Goal: Find specific page/section: Find specific page/section

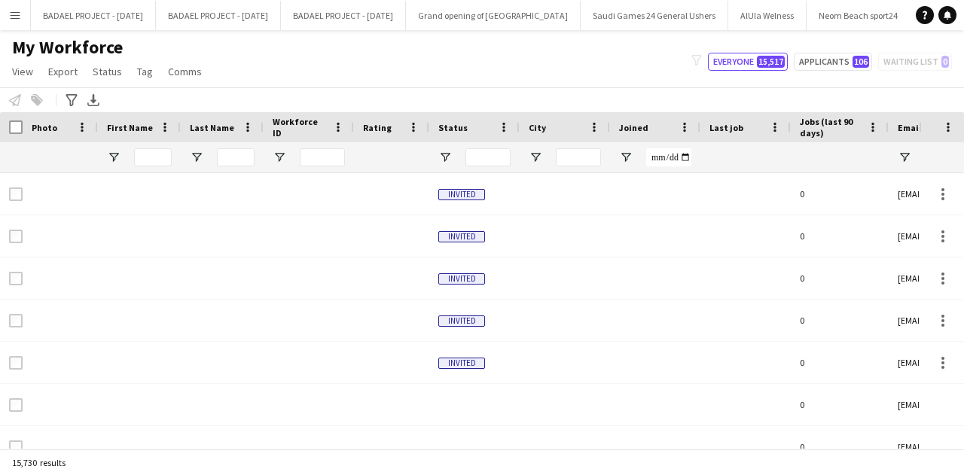
click at [18, 14] on app-icon "Menu" at bounding box center [15, 15] width 12 height 12
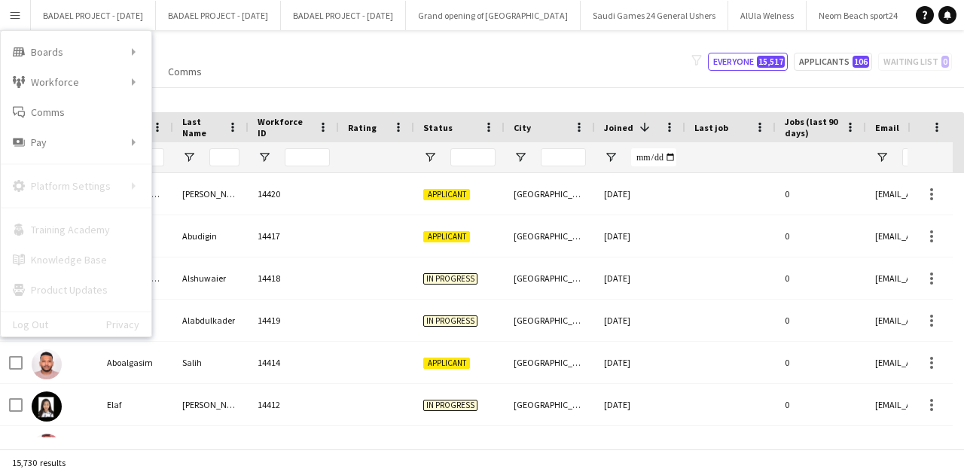
click at [249, 55] on div "My Workforce View Views Default view New view Update view Delete view Edit name…" at bounding box center [482, 61] width 964 height 51
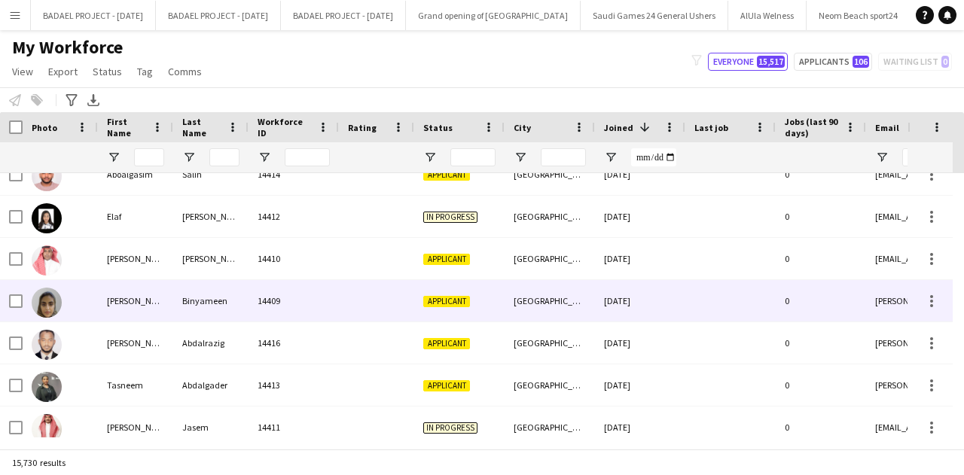
scroll to position [196, 0]
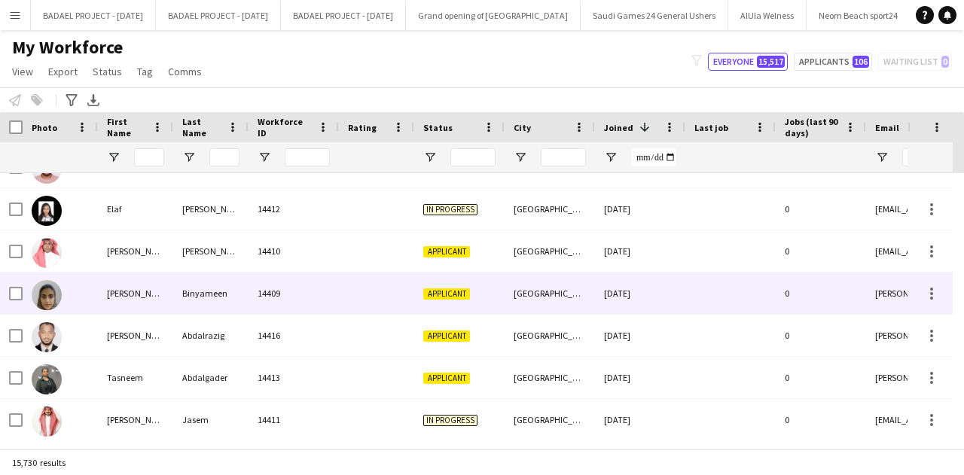
click at [141, 297] on div "[PERSON_NAME]" at bounding box center [135, 293] width 75 height 41
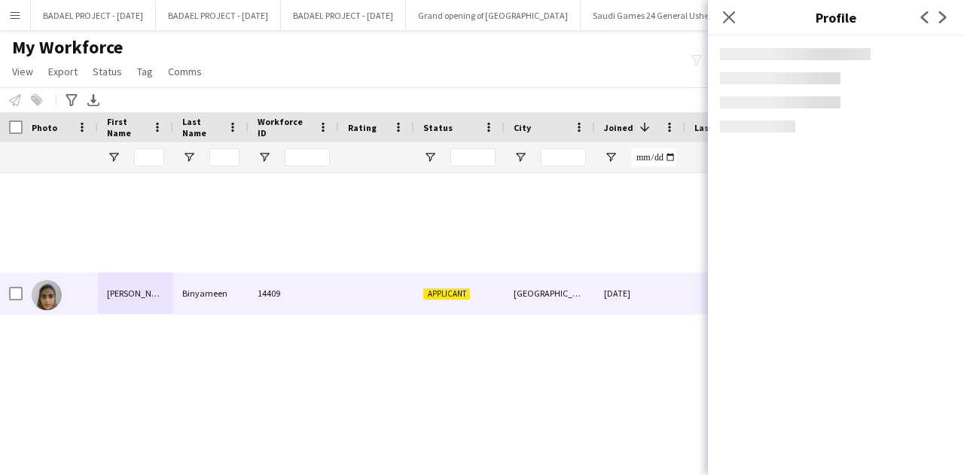
scroll to position [12330, 0]
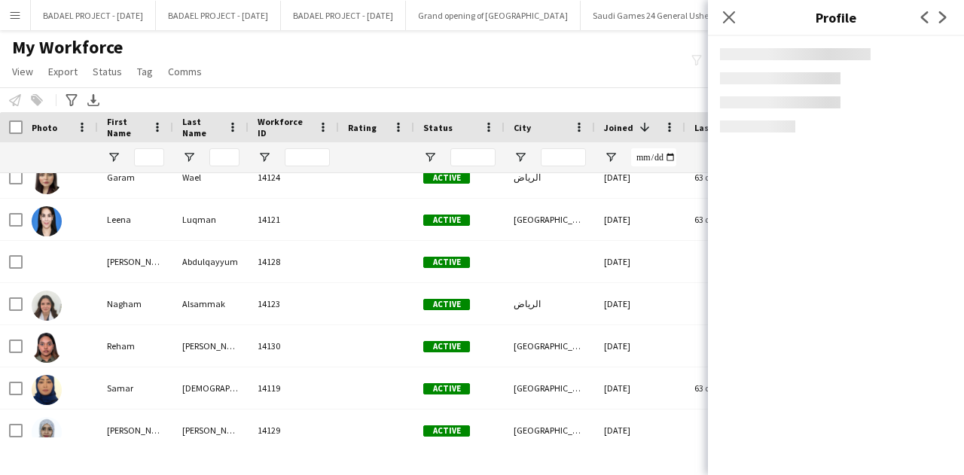
click at [730, 17] on icon at bounding box center [729, 17] width 12 height 12
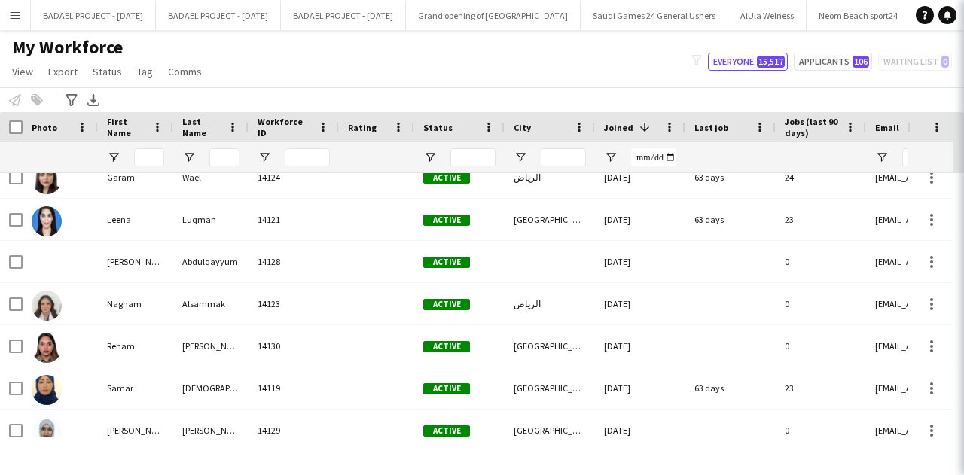
click at [247, 225] on div "Luqman" at bounding box center [210, 219] width 75 height 41
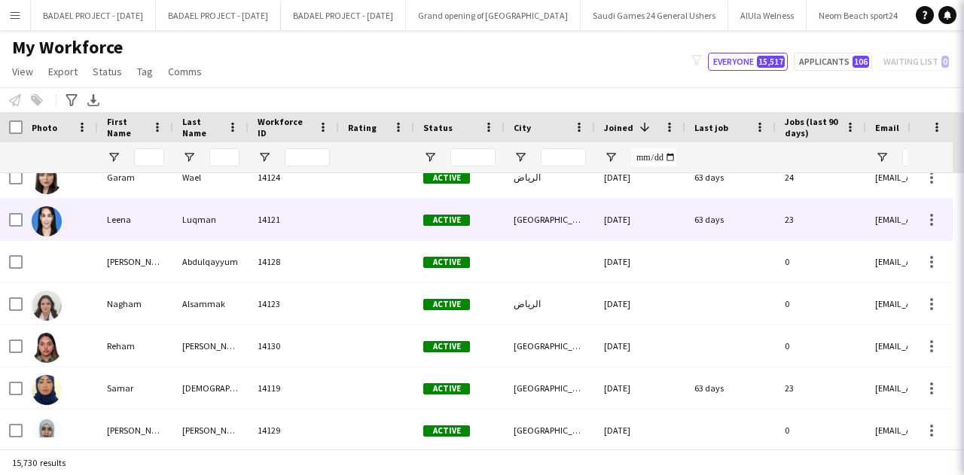
click at [247, 225] on div "Luqman" at bounding box center [210, 219] width 75 height 41
click at [122, 224] on div "Leena" at bounding box center [135, 219] width 75 height 41
